Goal: Task Accomplishment & Management: Manage account settings

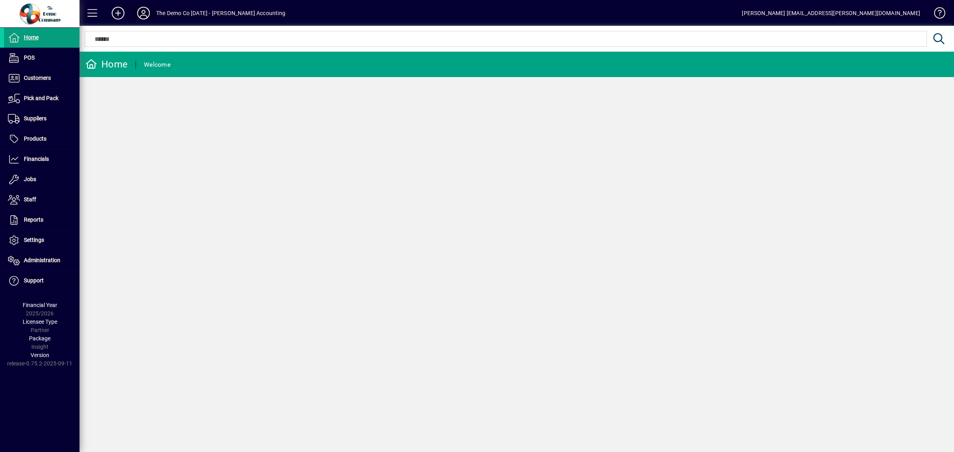
click at [147, 9] on icon at bounding box center [144, 13] width 16 height 13
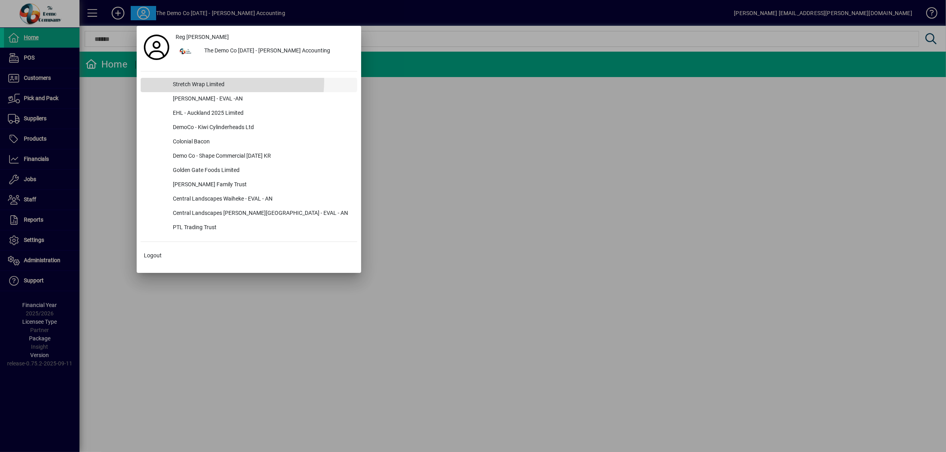
click at [210, 81] on div "Stretch Wrap Limited" at bounding box center [262, 85] width 191 height 14
